Goal: Information Seeking & Learning: Learn about a topic

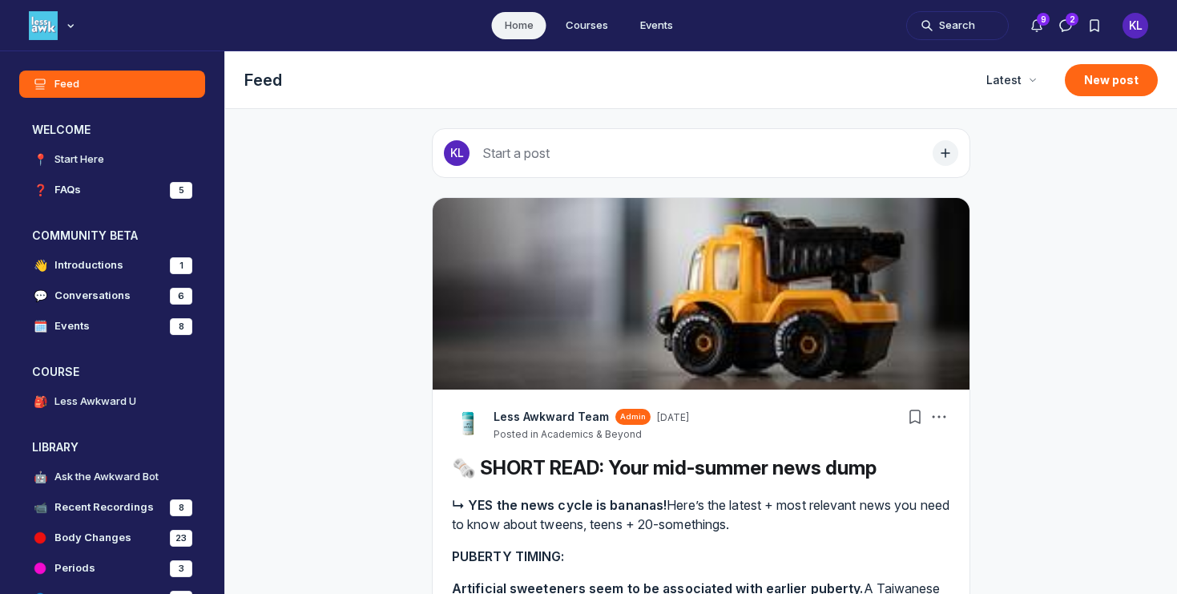
scroll to position [4470, 3069]
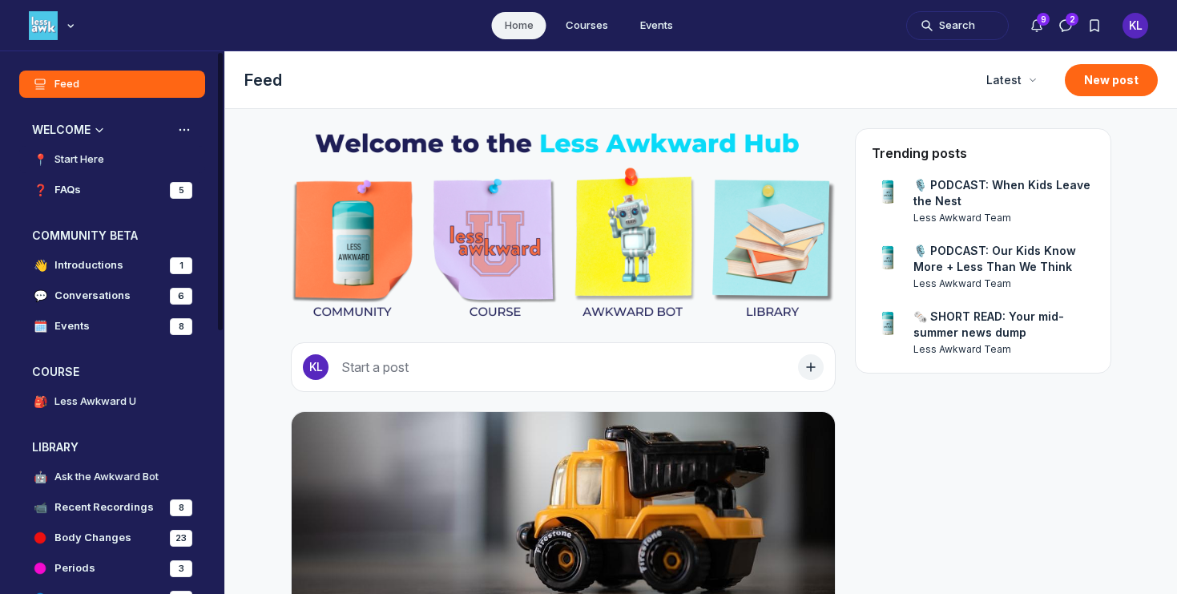
click at [99, 157] on h4 "Start Here" at bounding box center [79, 159] width 50 height 16
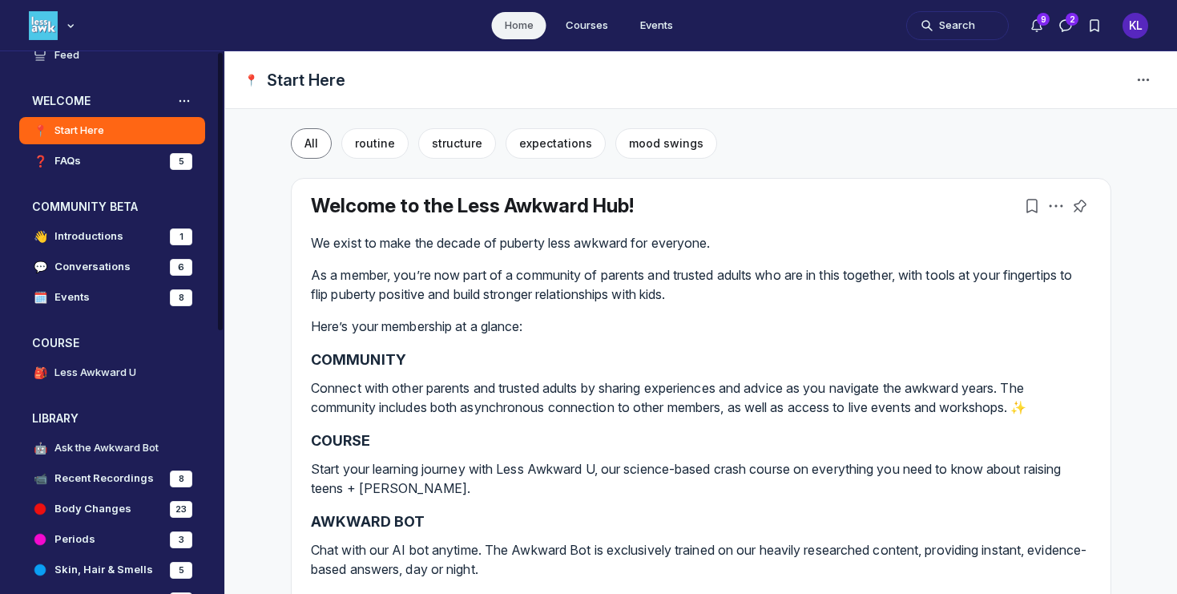
scroll to position [32, 0]
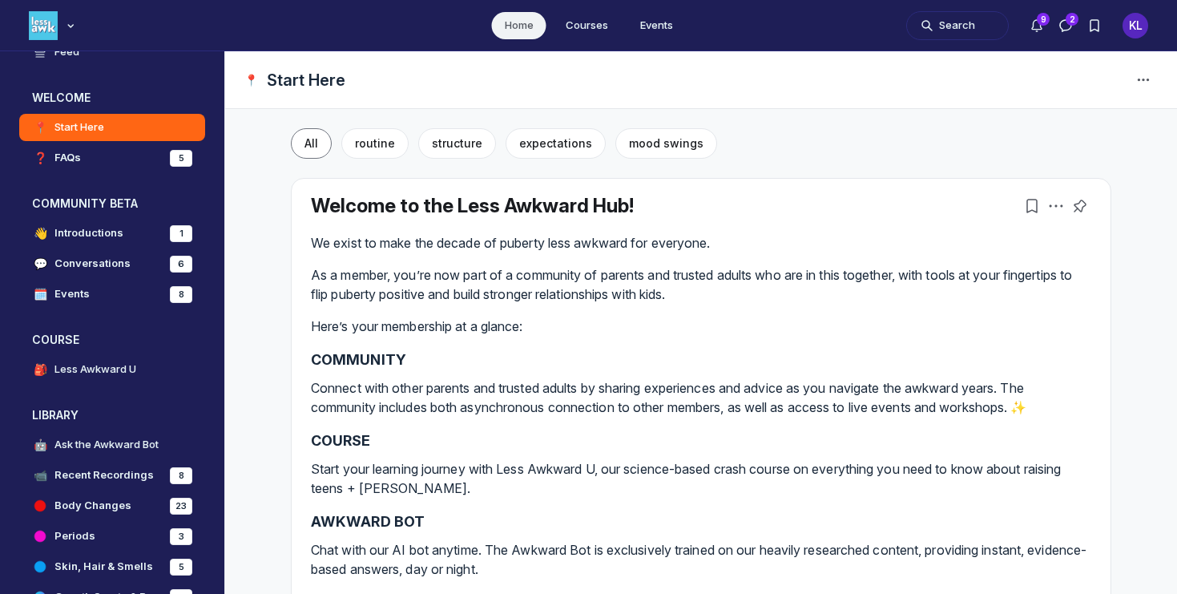
click at [753, 196] on div "Welcome to the Less Awkward Hub!" at bounding box center [661, 206] width 700 height 22
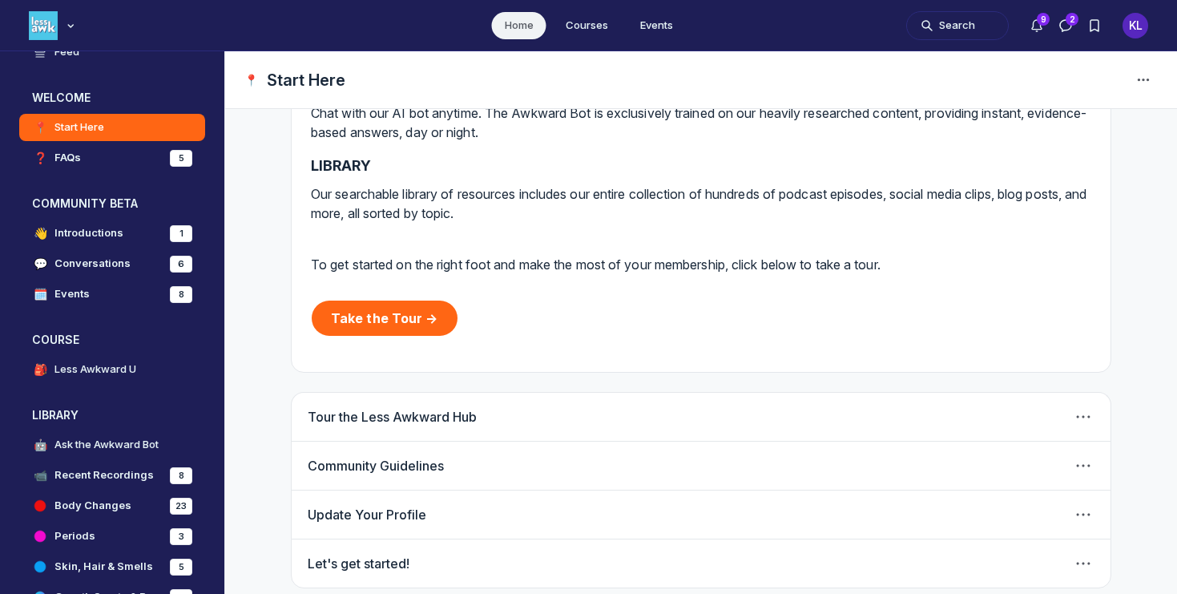
scroll to position [450, 0]
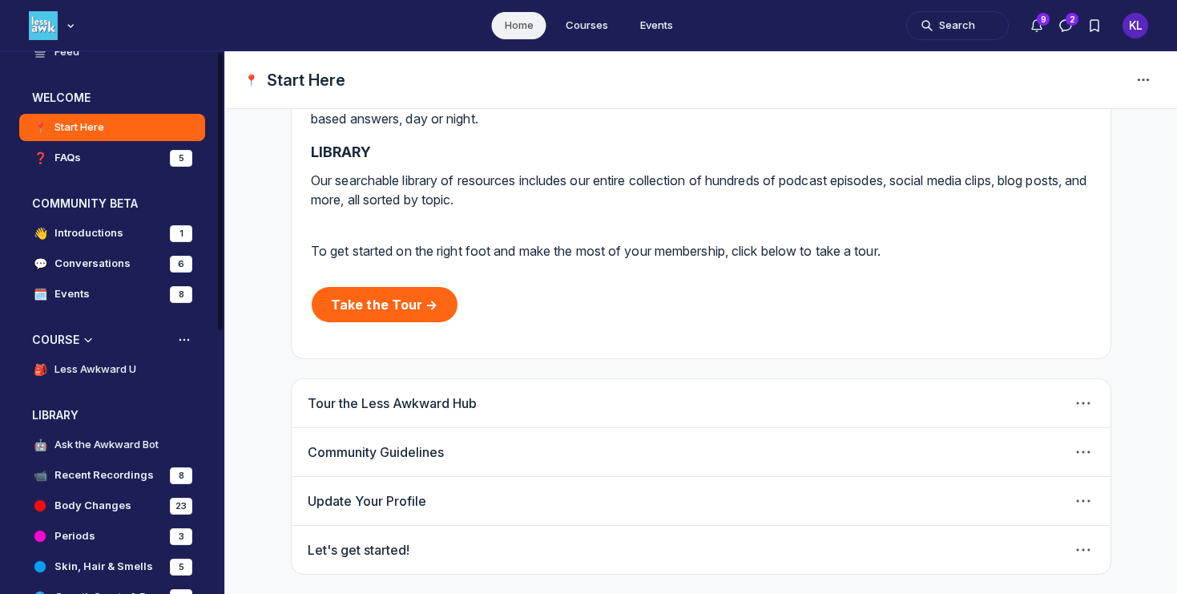
click at [103, 370] on h4 "Less Awkward U" at bounding box center [95, 369] width 82 height 16
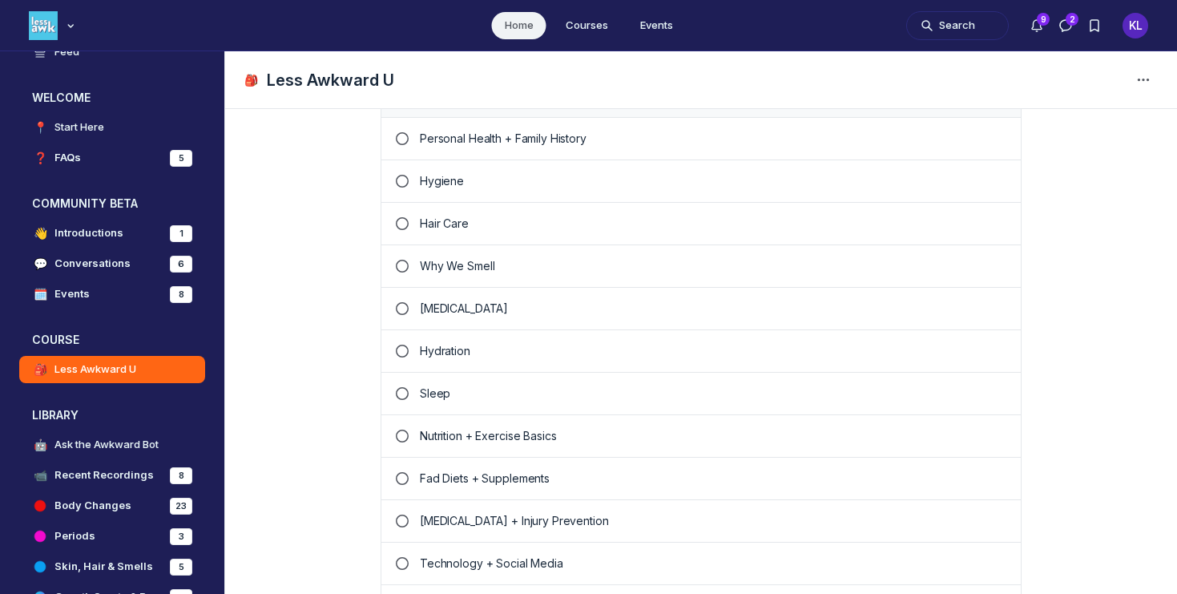
scroll to position [641, 0]
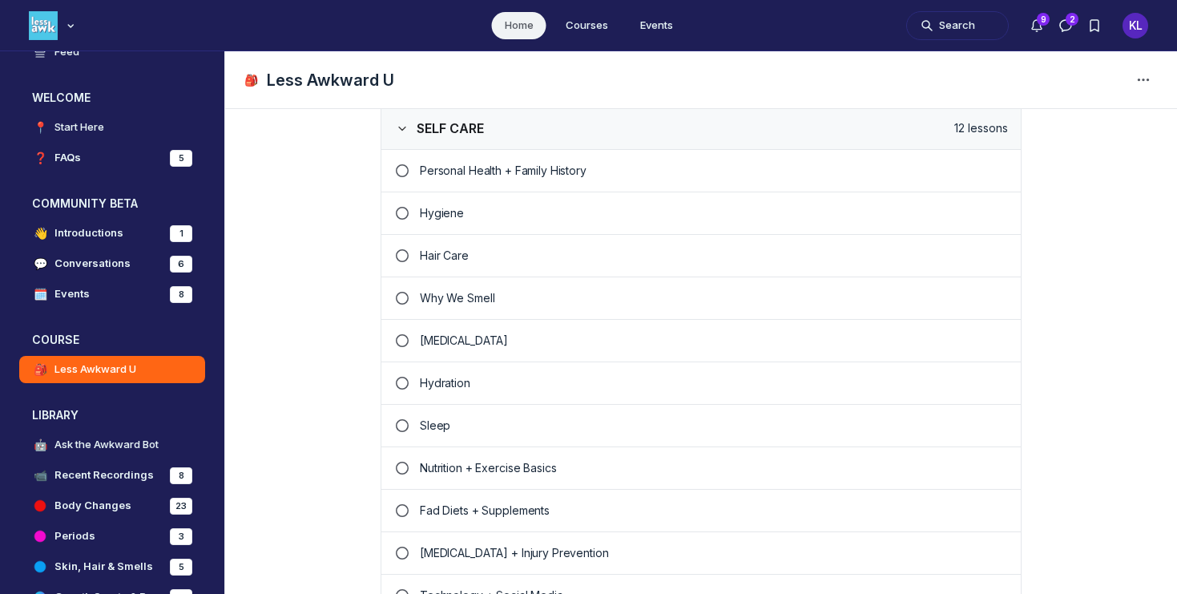
click at [437, 250] on p "Hair Care" at bounding box center [714, 256] width 588 height 16
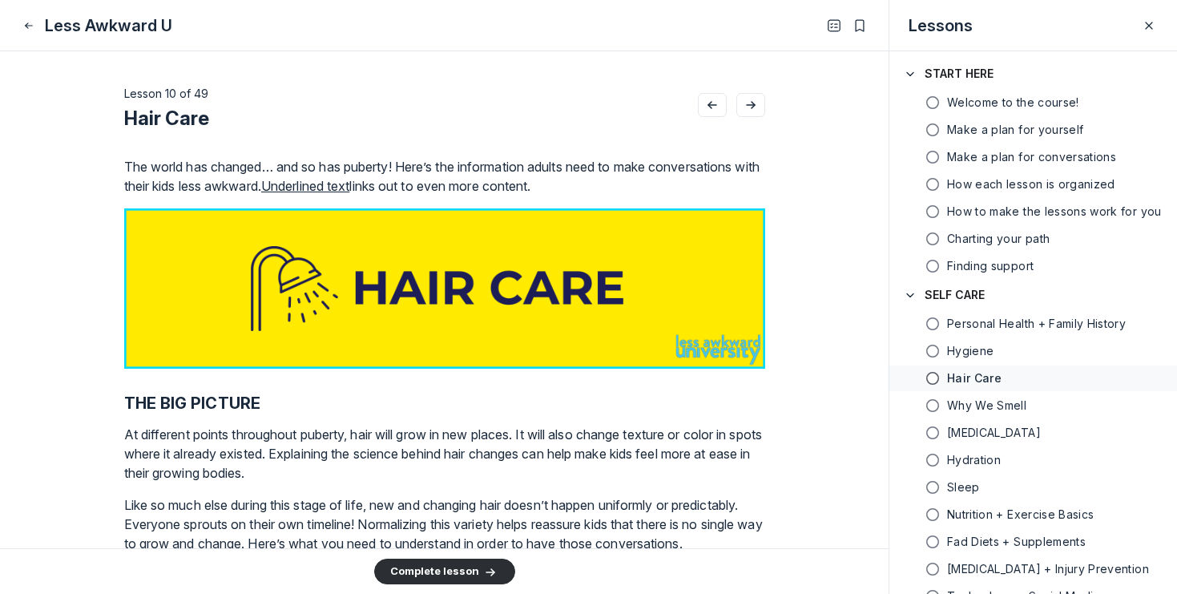
scroll to position [55, 0]
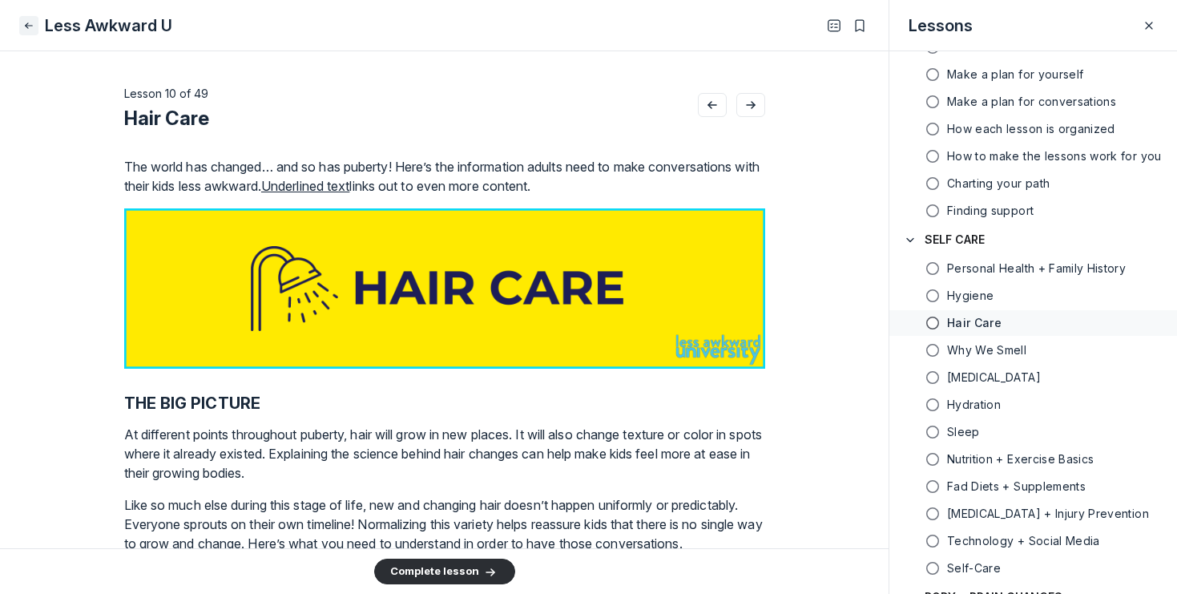
click at [22, 25] on icon "Close" at bounding box center [28, 26] width 13 height 16
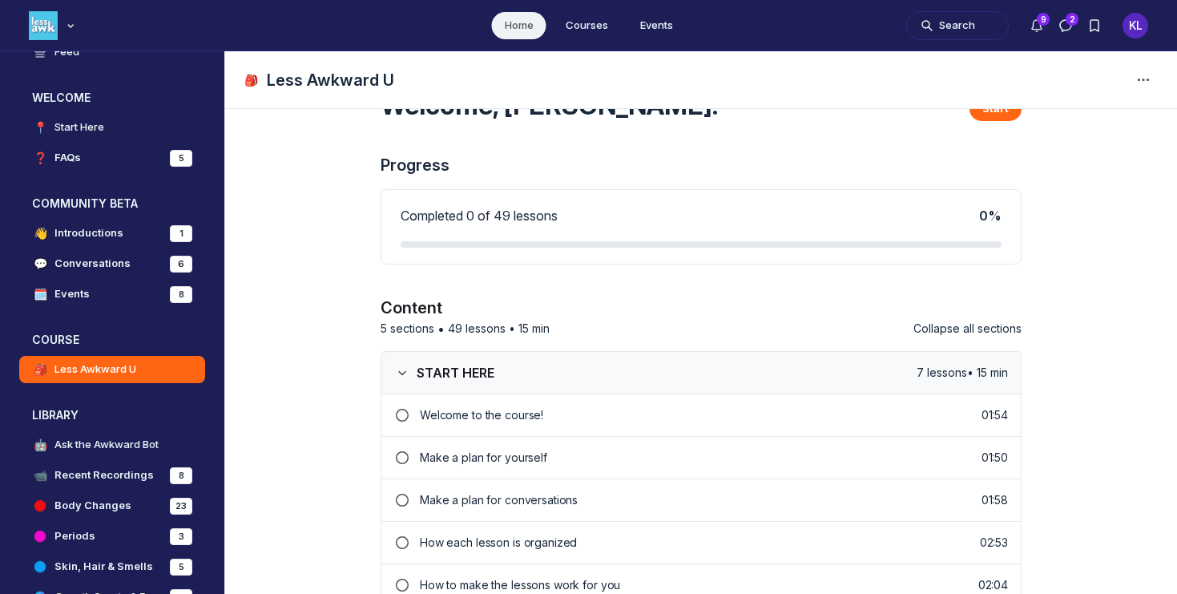
scroll to position [641, 0]
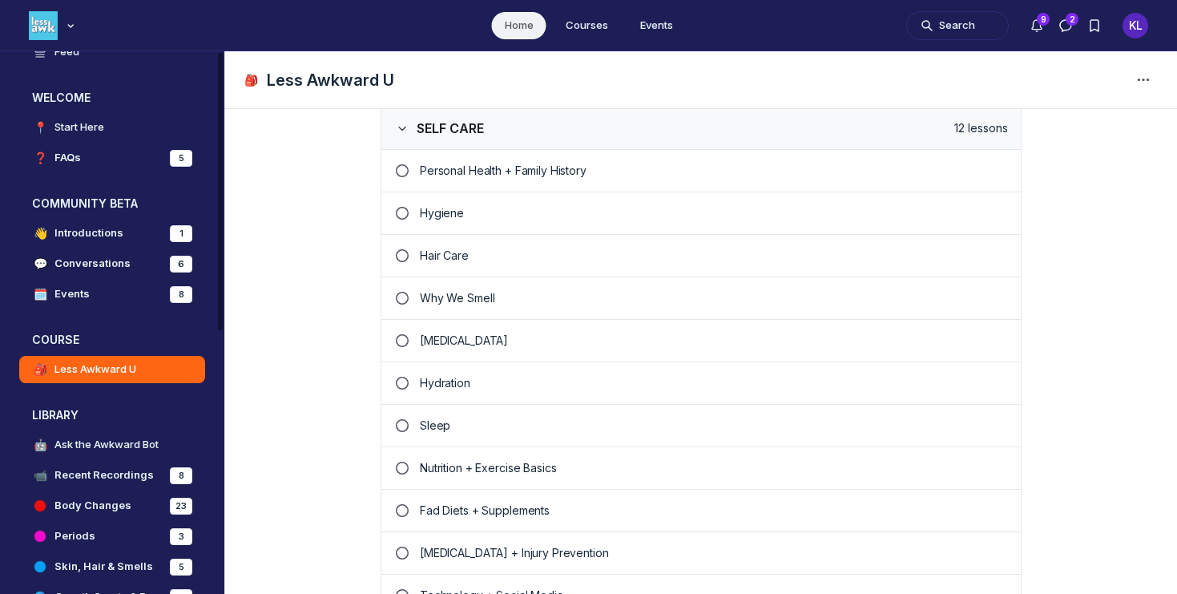
click at [12, 424] on div "WELCOME 📍 Start Here ❓ FAQs 5 COMMUNITY BETA 👋 Introductions 1 💬 Conversations …" at bounding box center [112, 515] width 224 height 861
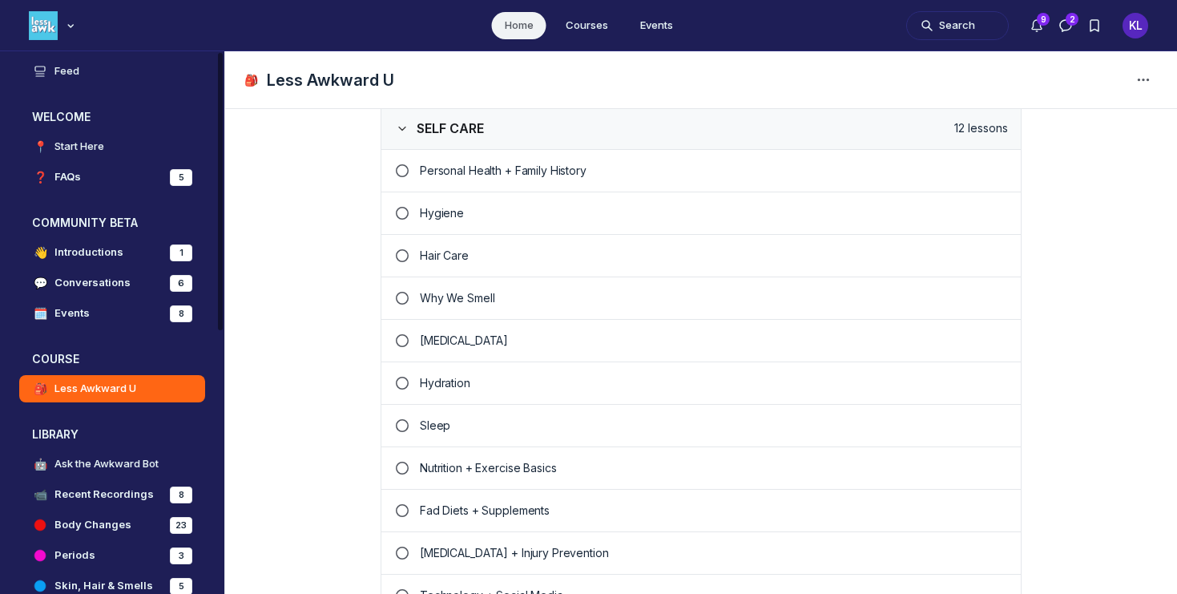
scroll to position [0, 0]
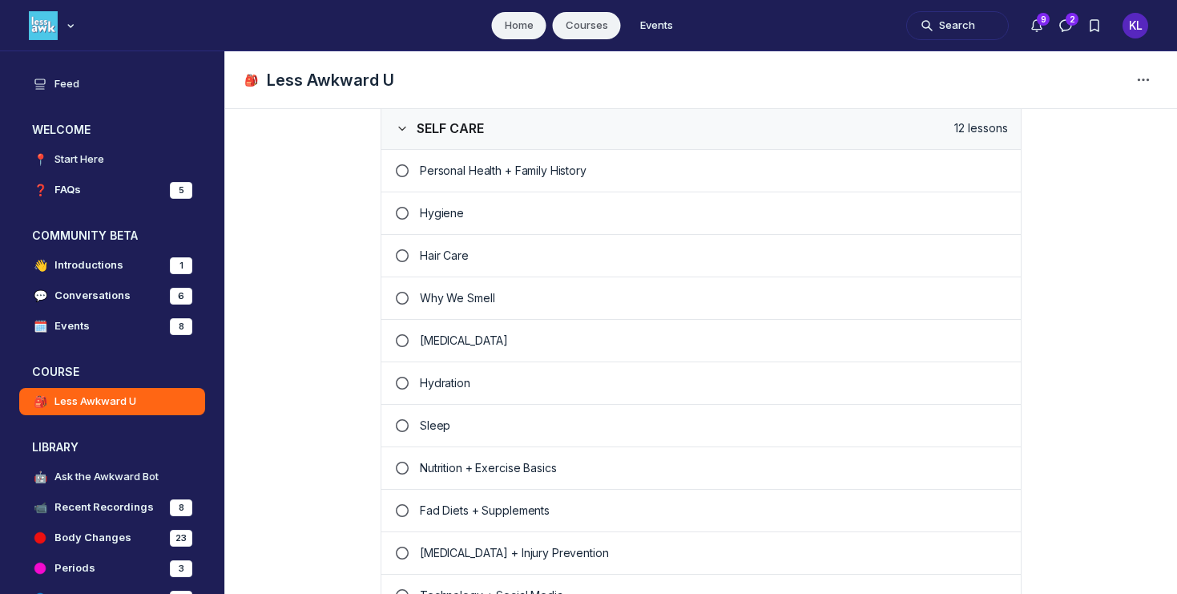
click at [583, 26] on link "Courses" at bounding box center [587, 25] width 68 height 27
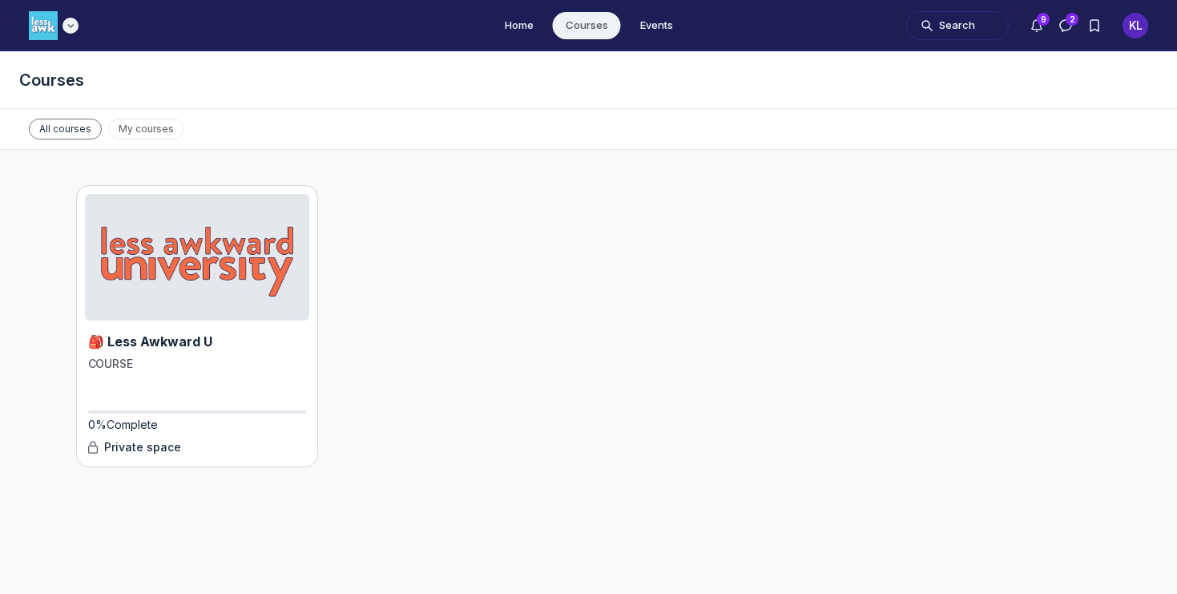
click at [71, 26] on use "Main navigation bar" at bounding box center [70, 26] width 5 height 2
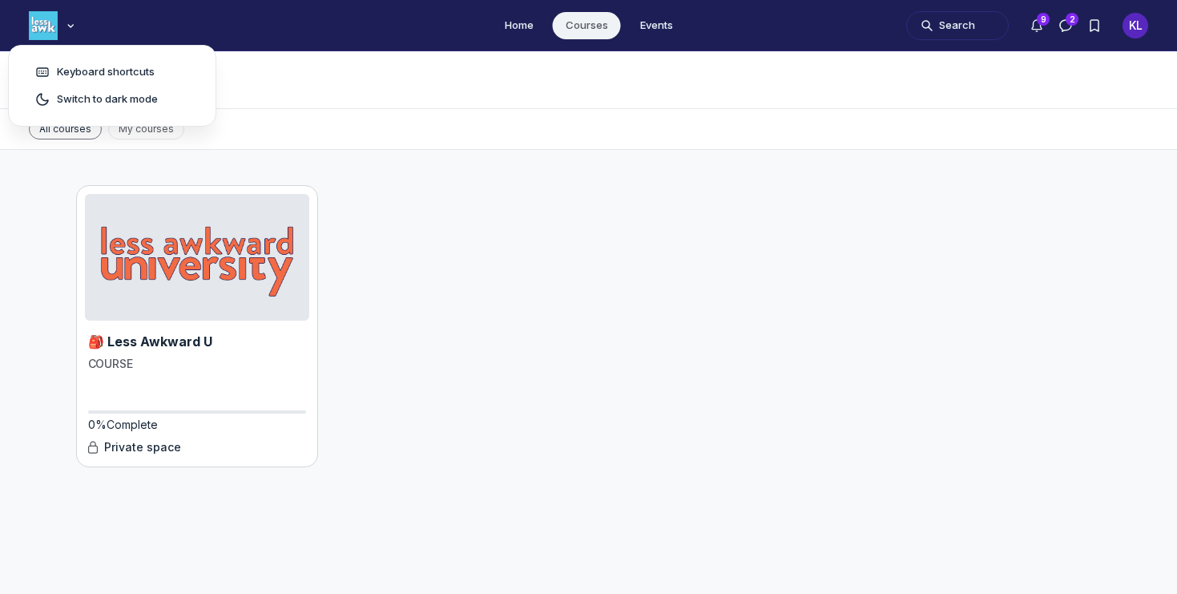
click at [357, 182] on div "🎒 Less Awkward U COURSE 0% Complete Private space" at bounding box center [588, 421] width 1119 height 542
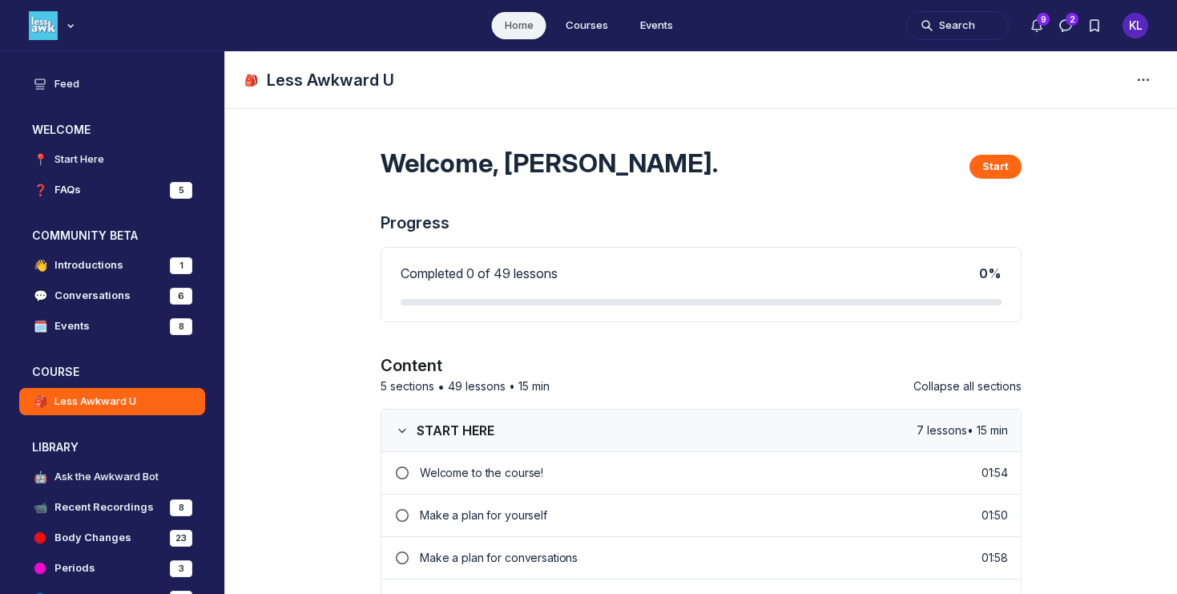
scroll to position [4470, 3069]
click at [182, 71] on link "Feed" at bounding box center [112, 84] width 186 height 27
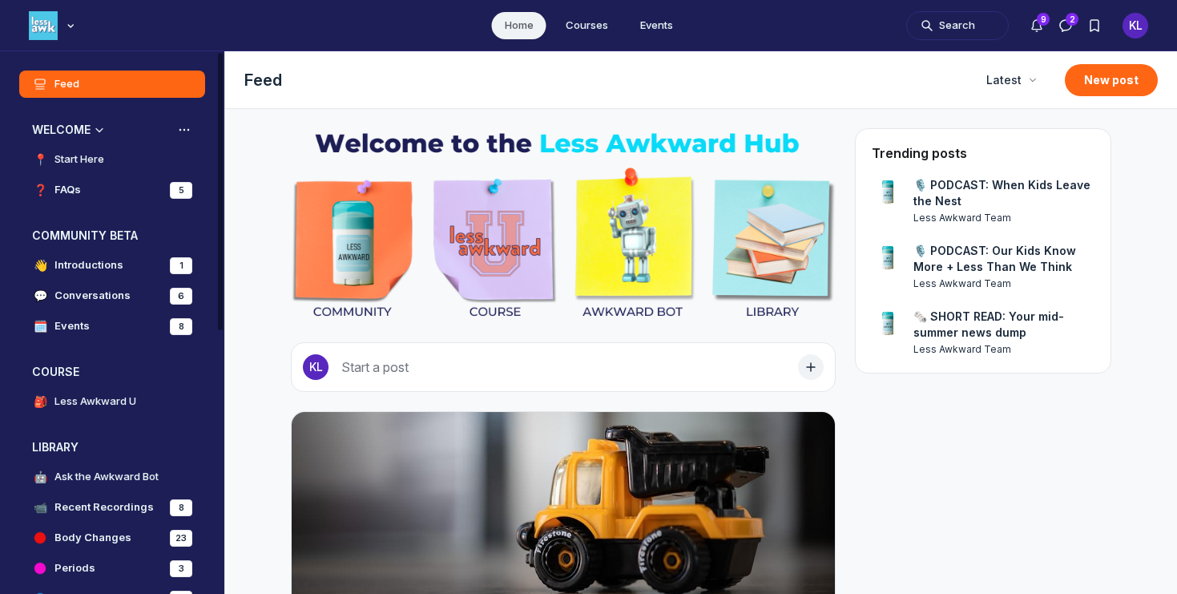
click at [106, 160] on link "📍 Start Here" at bounding box center [112, 159] width 186 height 27
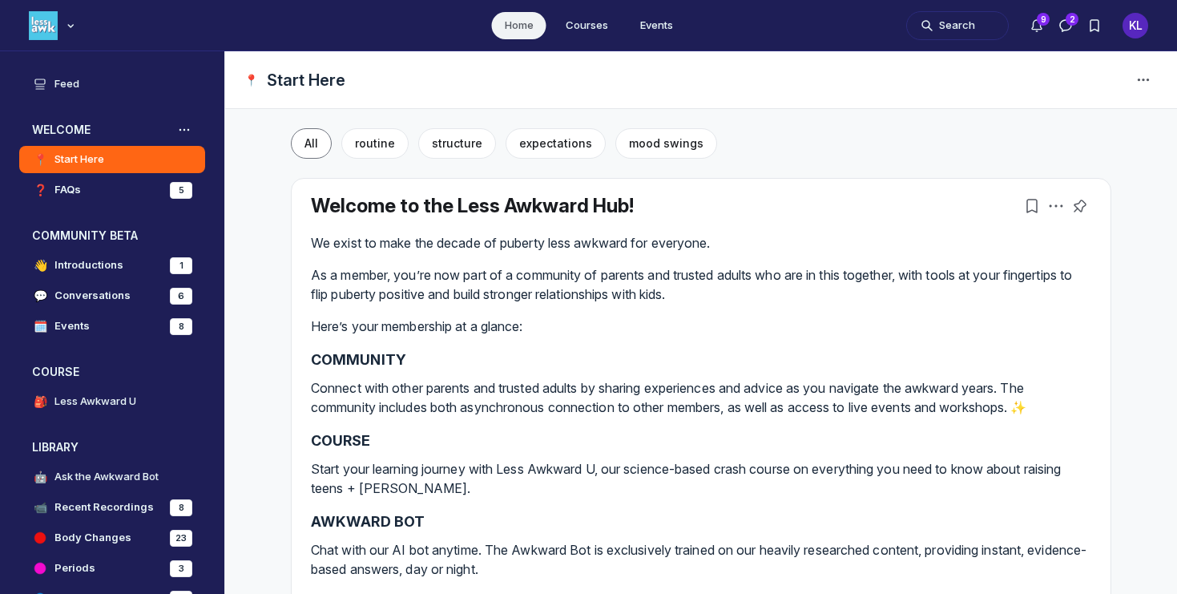
scroll to position [32, 0]
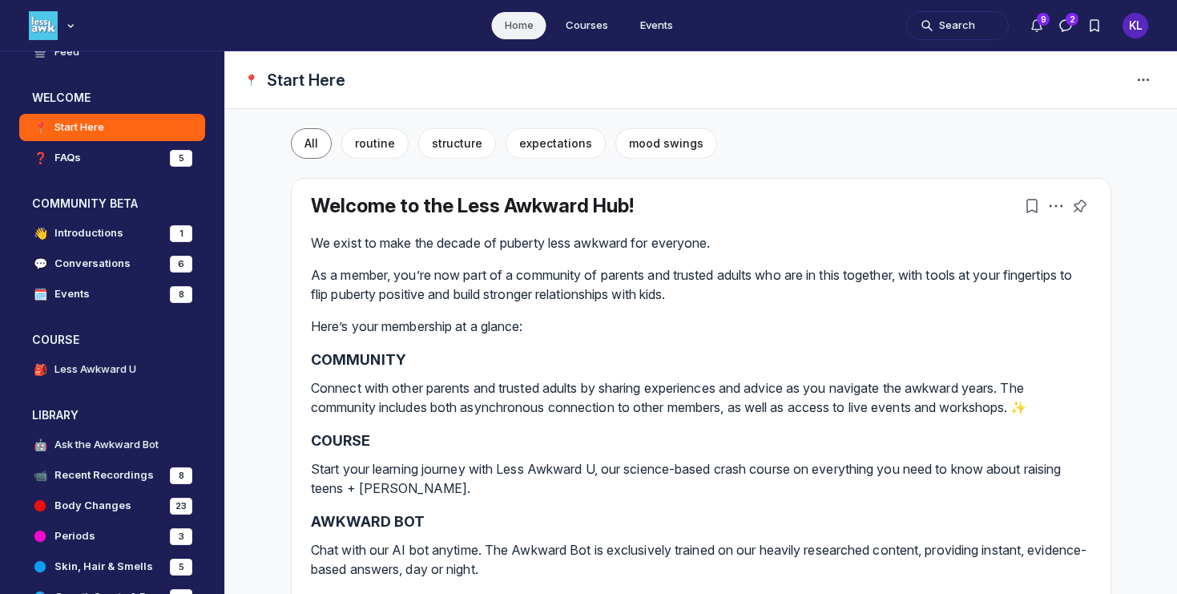
click at [590, 449] on h3 "COURSE" at bounding box center [701, 441] width 780 height 22
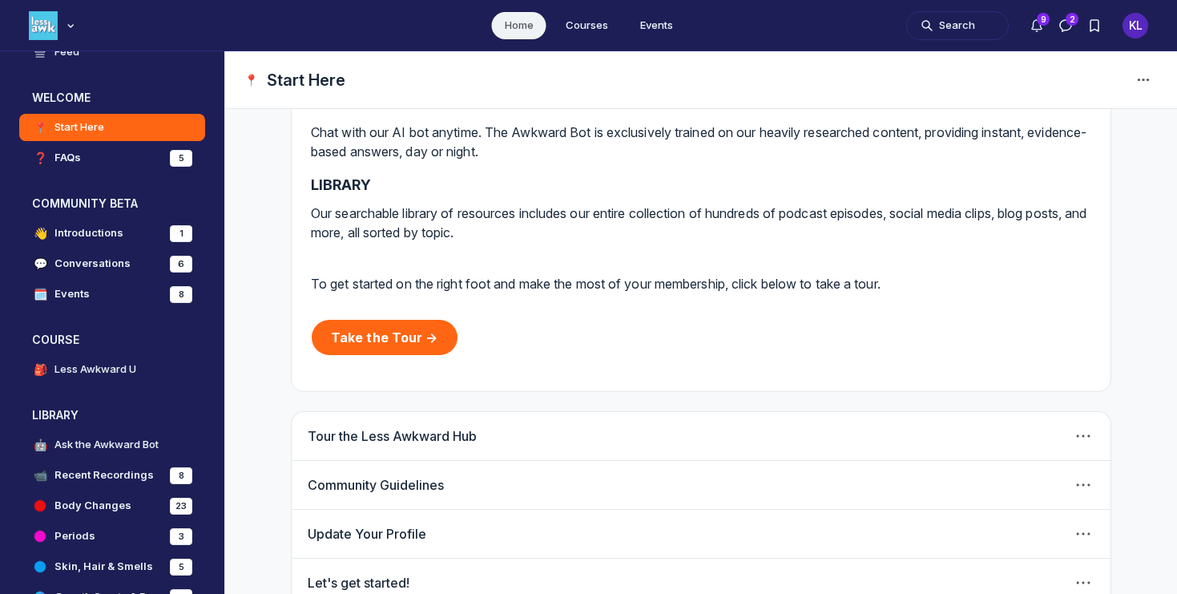
scroll to position [450, 0]
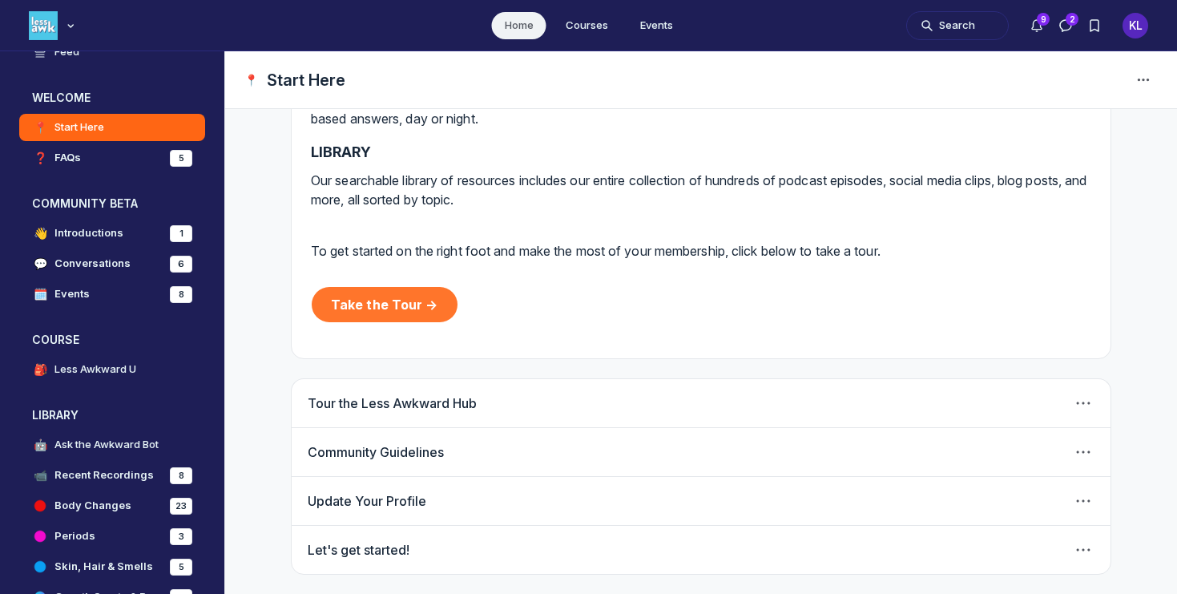
click at [375, 307] on link "Take the Tour →" at bounding box center [385, 304] width 146 height 35
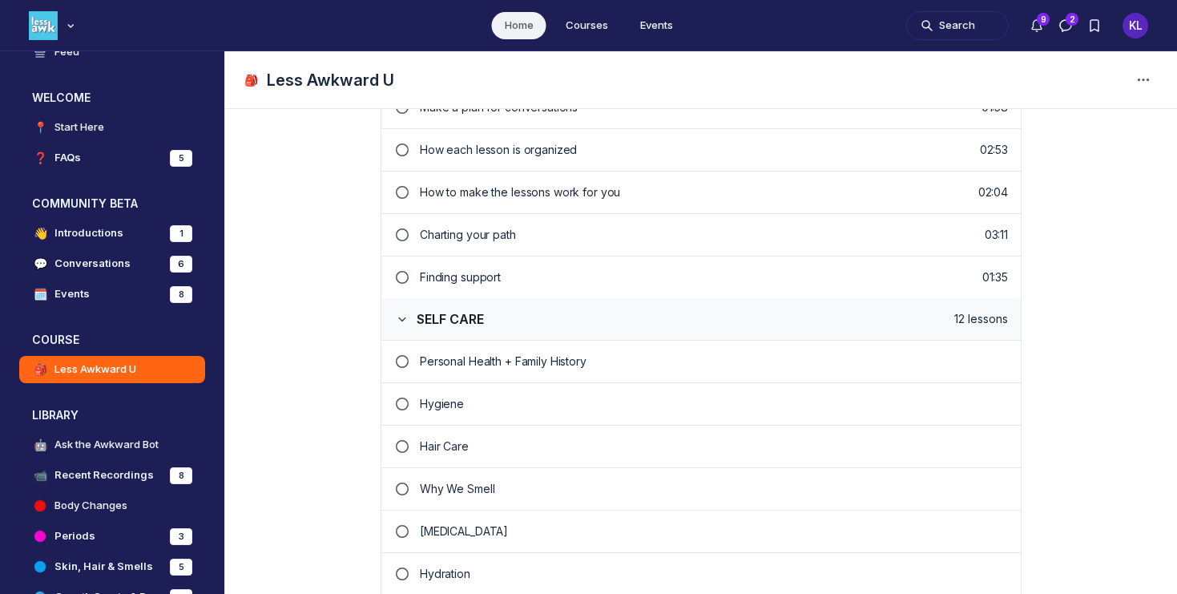
scroll to position [58, 0]
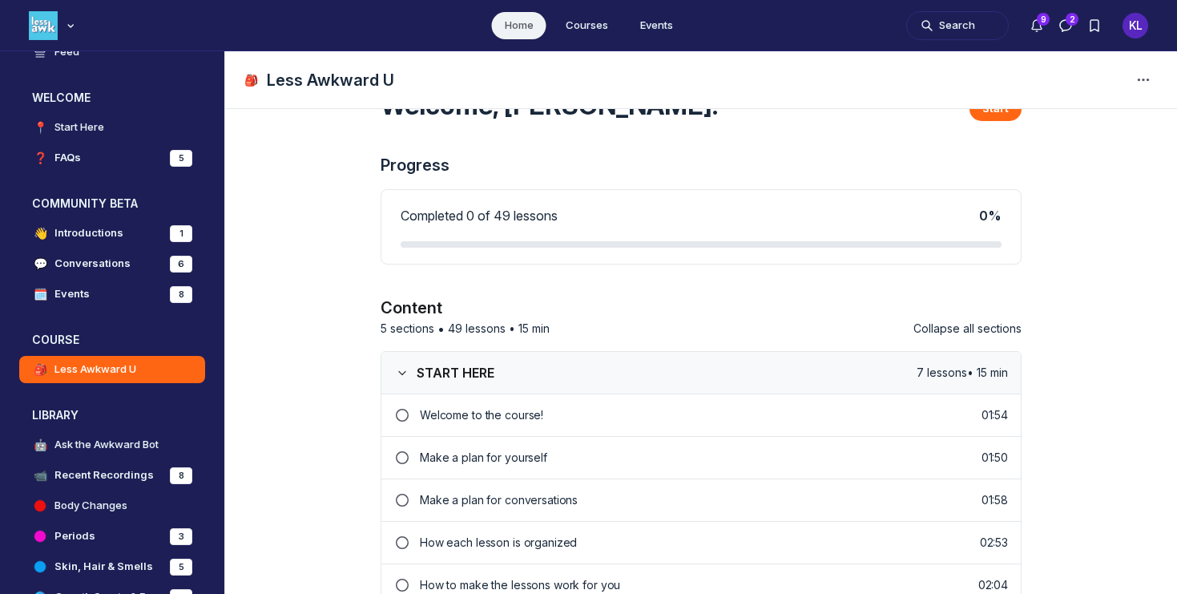
scroll to position [450, 0]
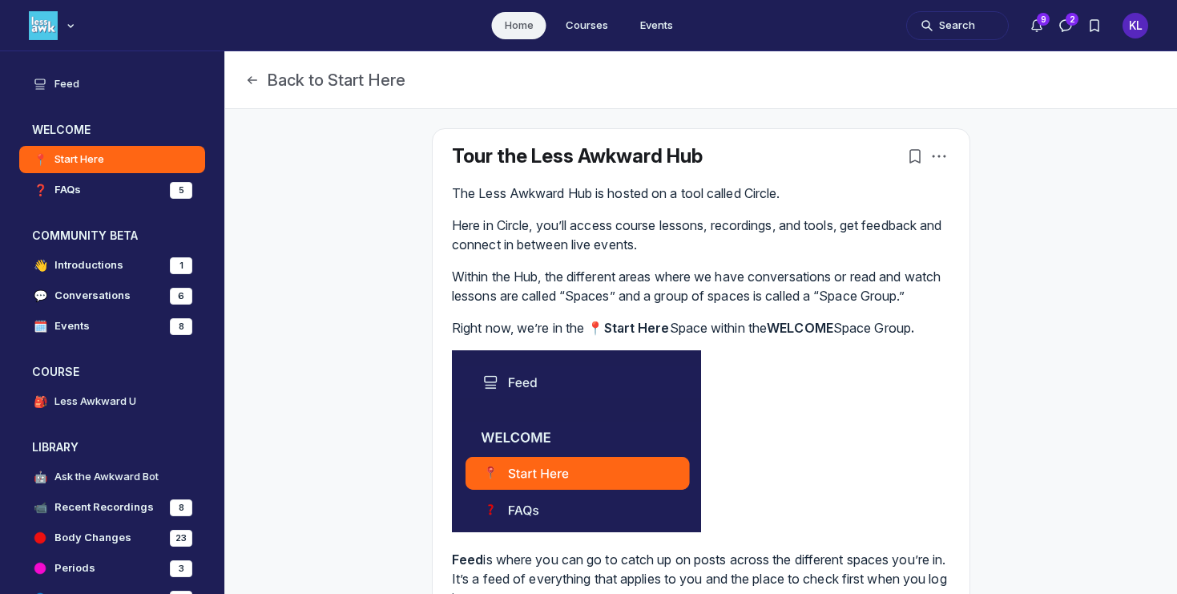
scroll to position [4470, 3069]
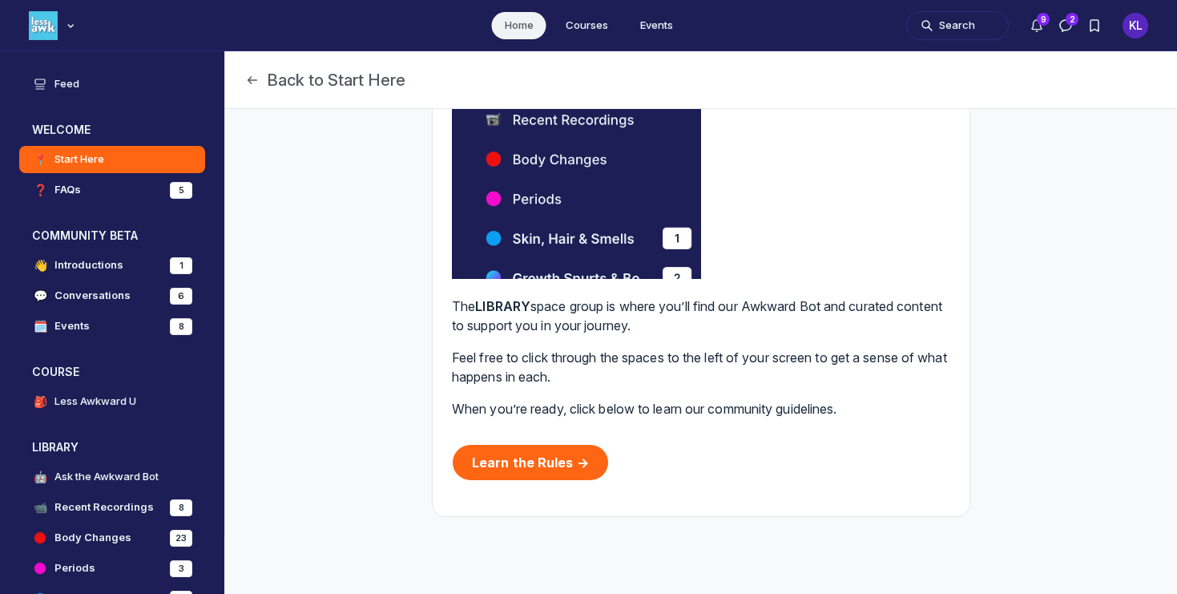
scroll to position [1301, 0]
click at [527, 443] on div "Learn the Rules →" at bounding box center [701, 462] width 498 height 63
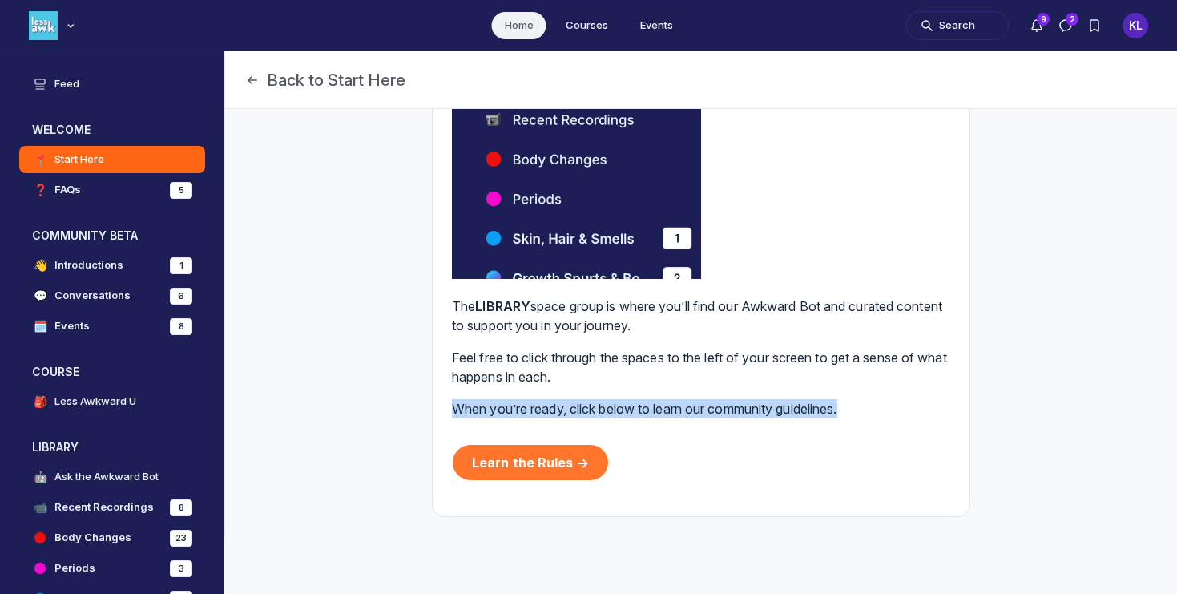
click at [530, 458] on link "Learn the Rules →" at bounding box center [530, 462] width 155 height 35
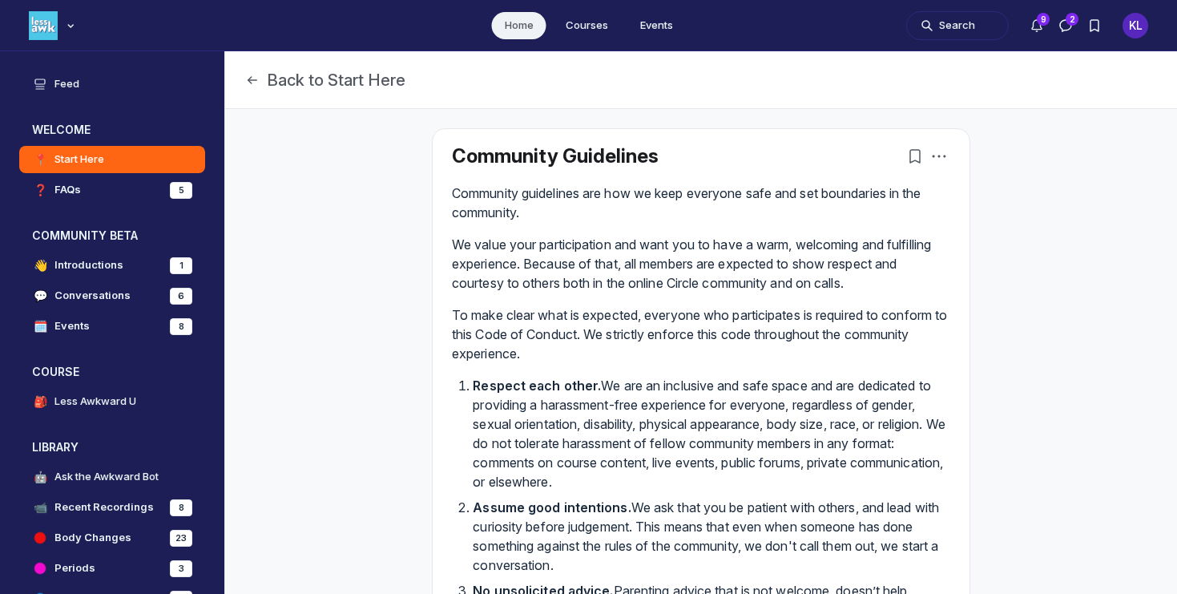
scroll to position [4470, 3069]
click at [324, 80] on button "Back to Start Here" at bounding box center [324, 80] width 161 height 22
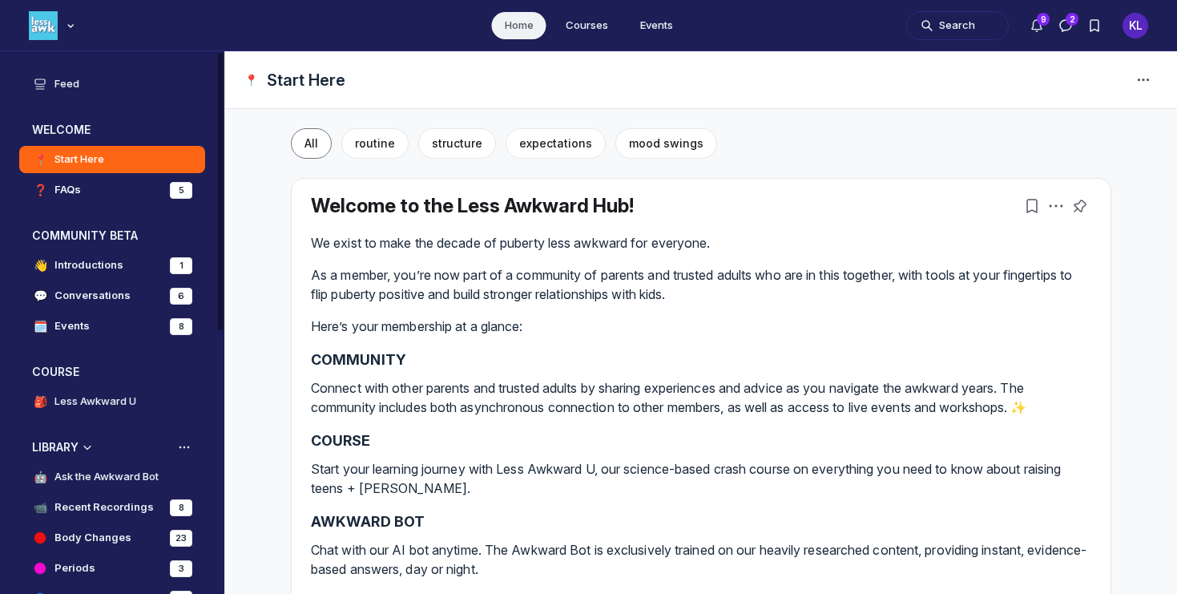
click at [96, 538] on h4 "Body Changes" at bounding box center [92, 538] width 77 height 16
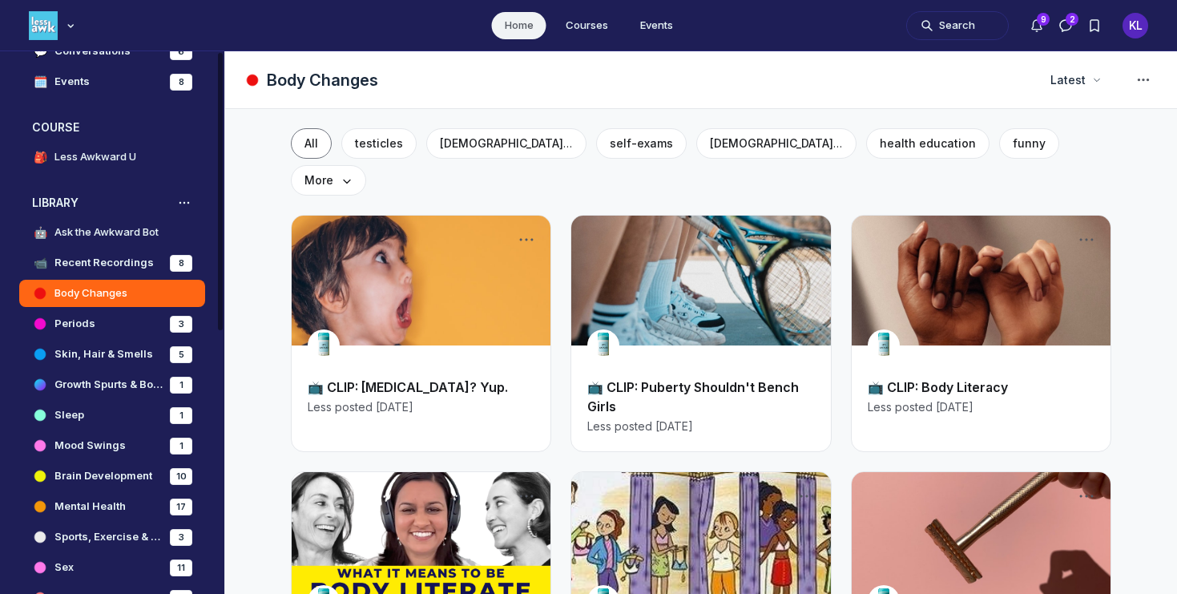
scroll to position [321, 0]
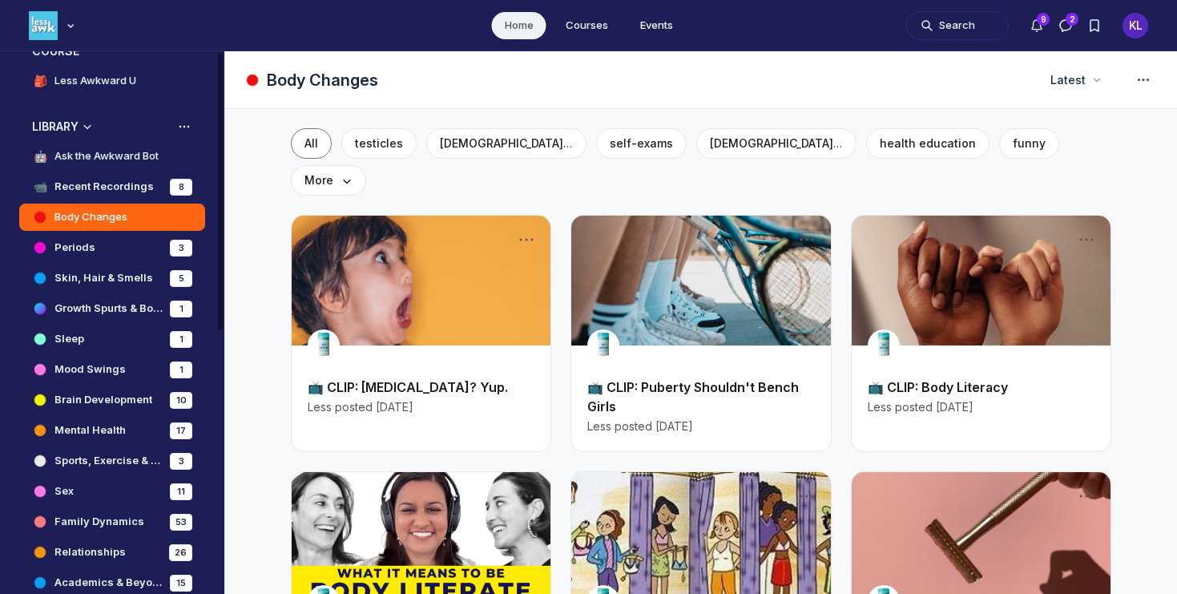
click at [118, 428] on h4 "Mental Health" at bounding box center [89, 430] width 71 height 16
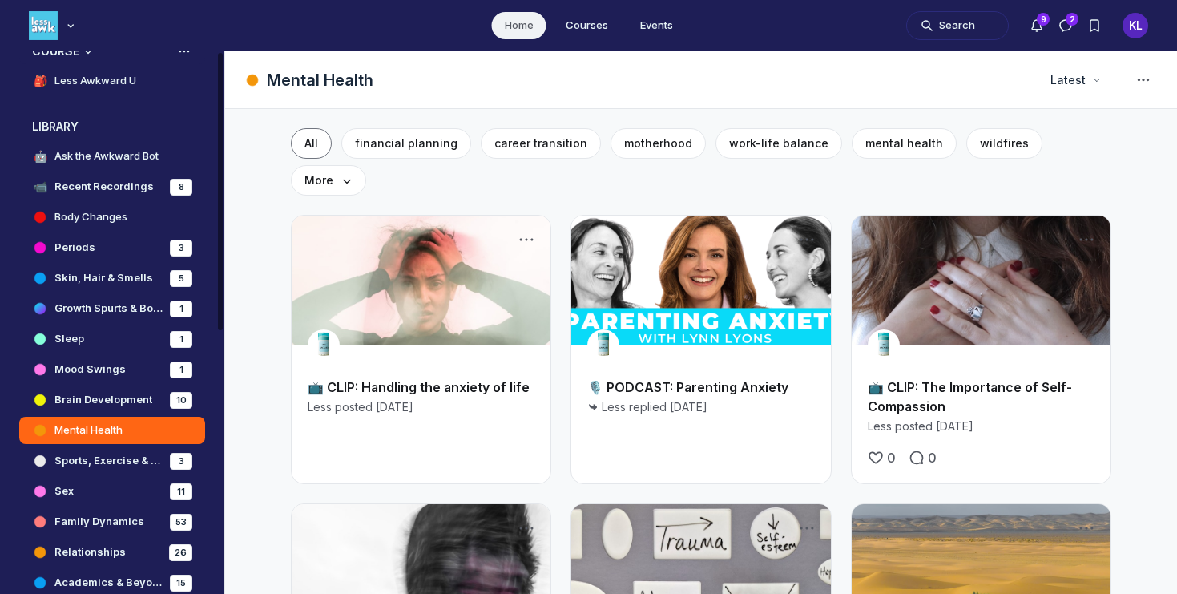
click at [103, 59] on button "COURSE" at bounding box center [112, 51] width 186 height 26
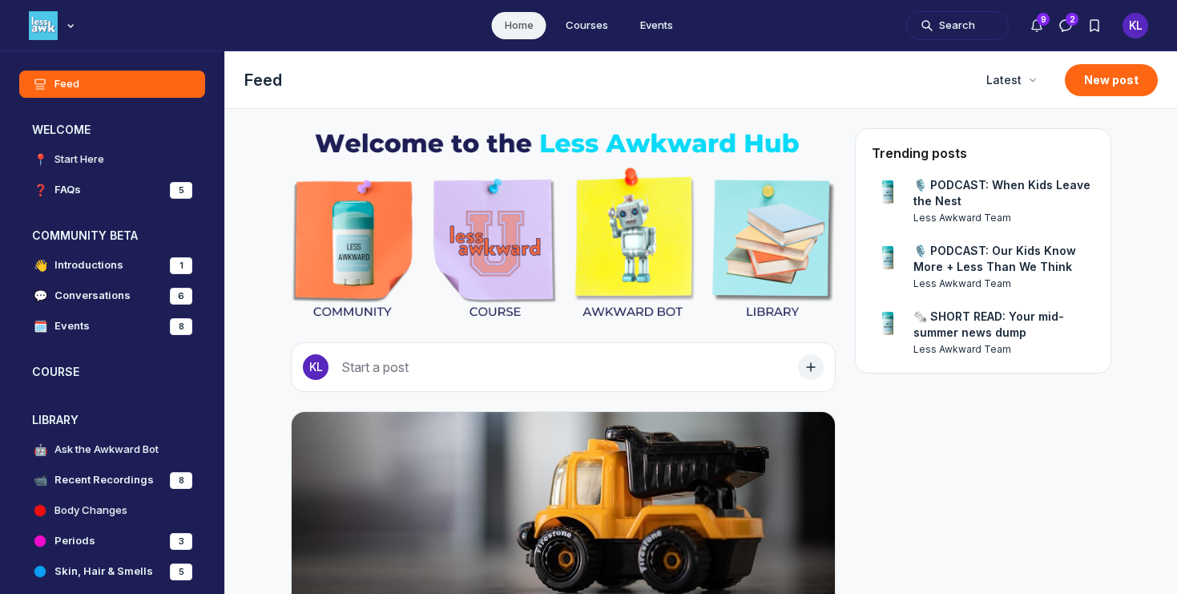
scroll to position [4470, 3069]
